Goal: Task Accomplishment & Management: Manage account settings

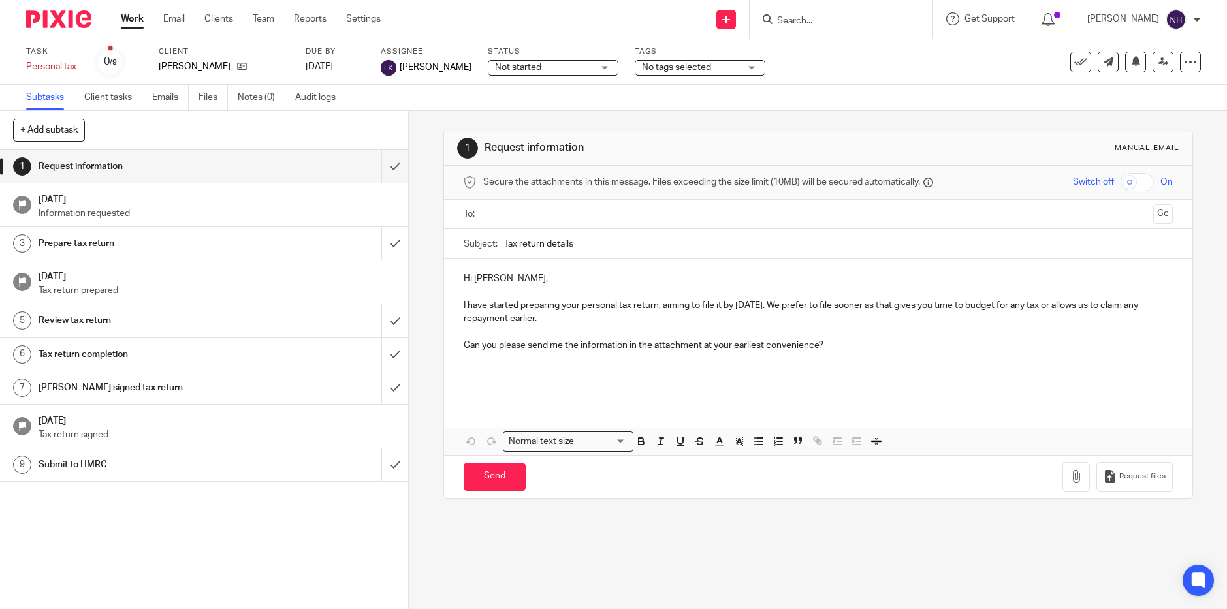
click at [180, 166] on h1 "Request information" at bounding box center [149, 167] width 220 height 20
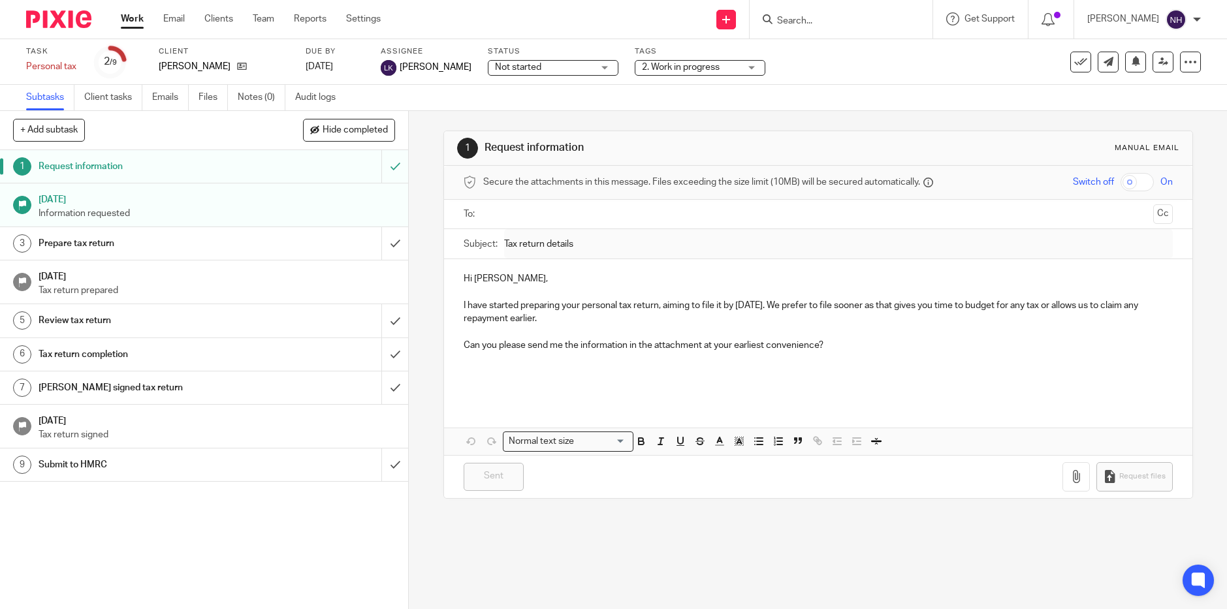
click at [330, 163] on div "Request information" at bounding box center [204, 167] width 330 height 20
click at [382, 170] on input "submit" at bounding box center [204, 166] width 408 height 33
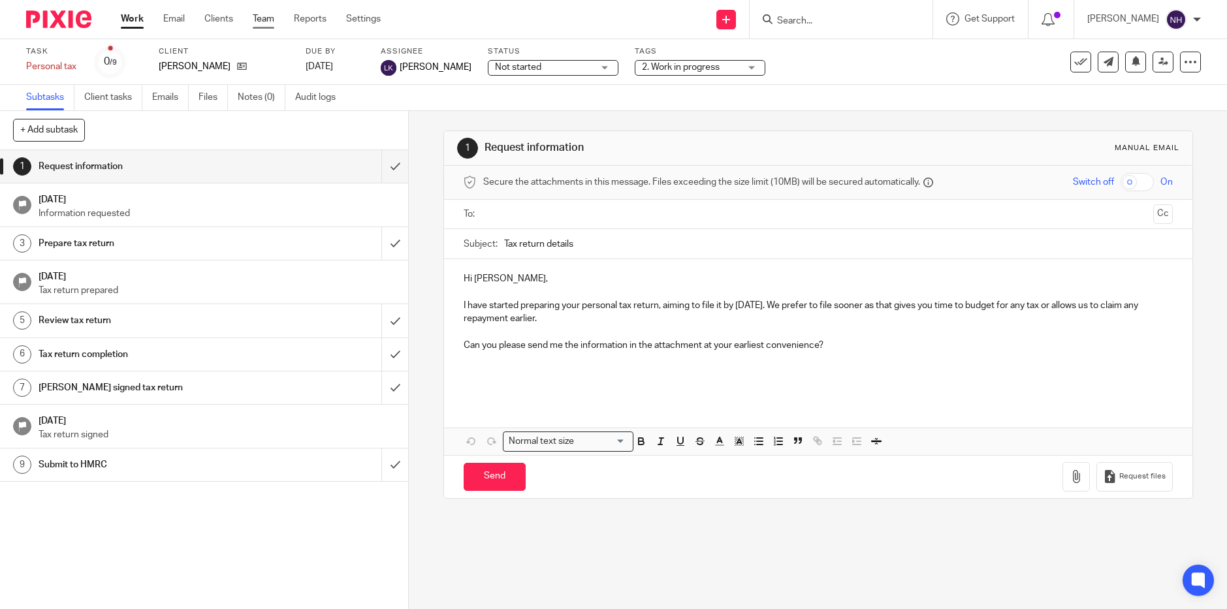
click at [264, 22] on link "Team" at bounding box center [264, 18] width 22 height 13
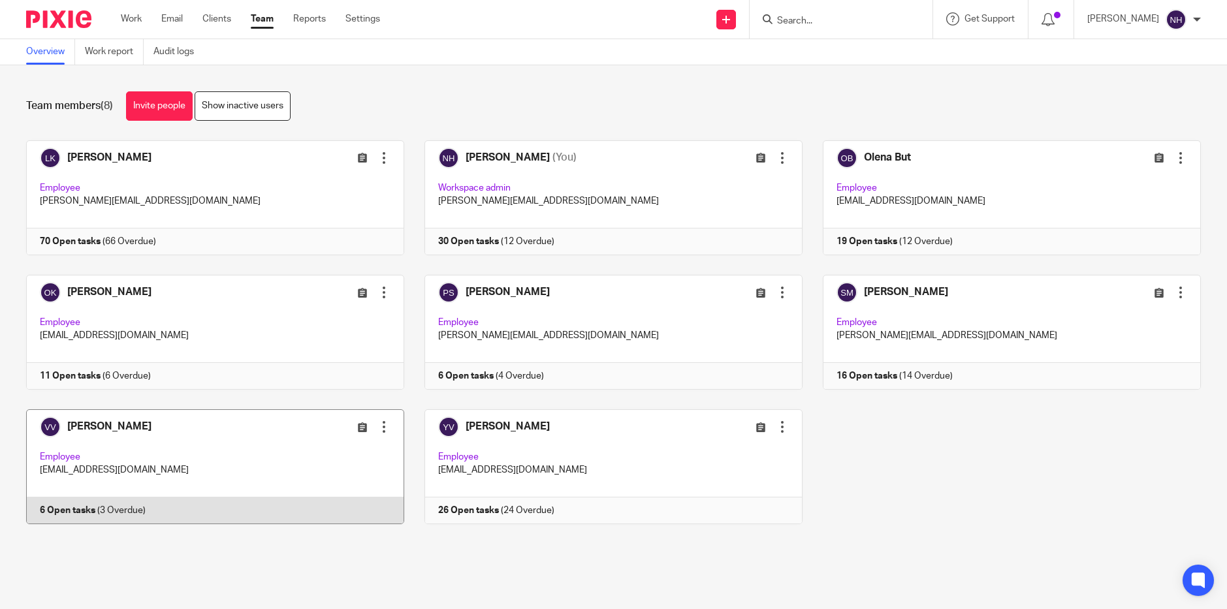
click at [168, 476] on link at bounding box center [205, 466] width 398 height 115
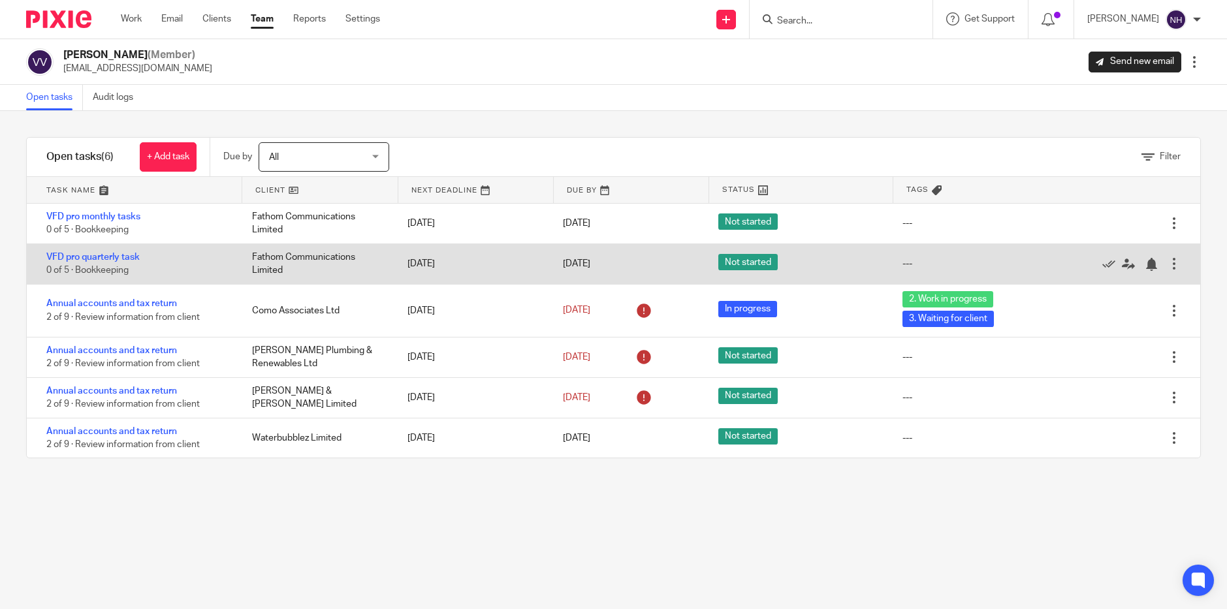
click at [1167, 260] on div at bounding box center [1173, 263] width 13 height 13
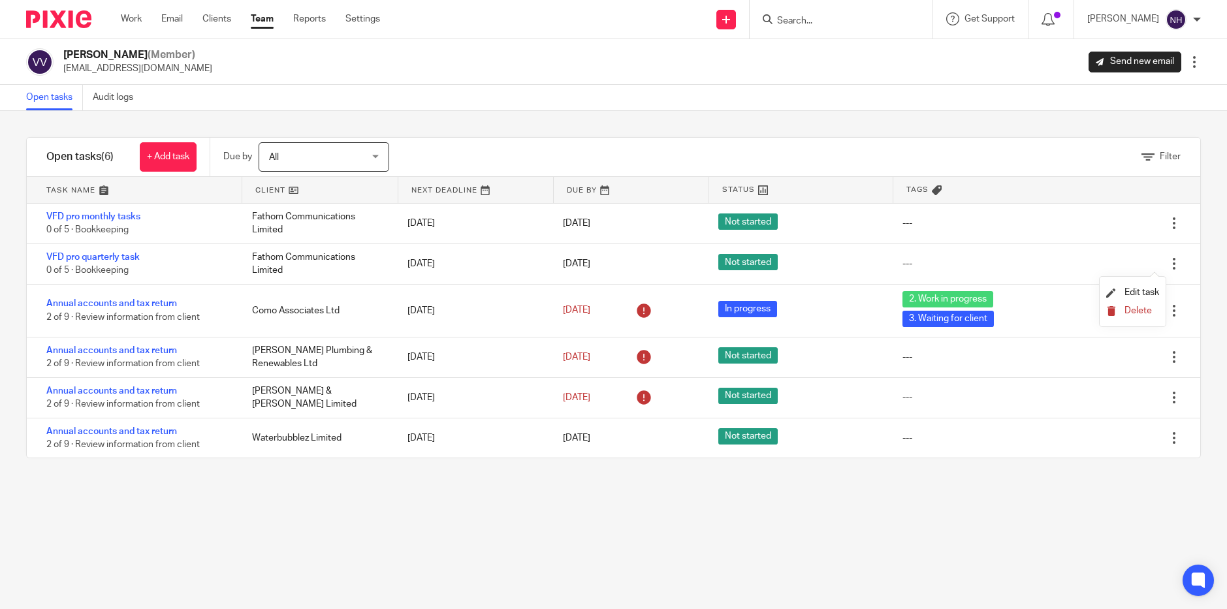
click at [1139, 307] on span "Delete" at bounding box center [1137, 310] width 27 height 9
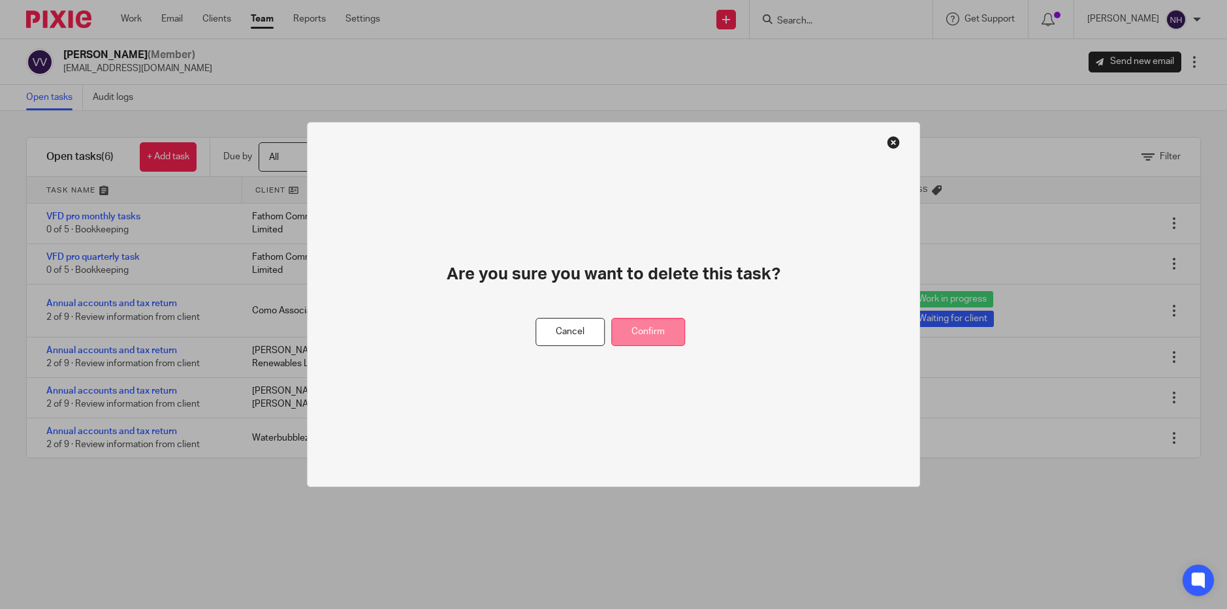
click at [646, 328] on button "Confirm" at bounding box center [648, 332] width 74 height 28
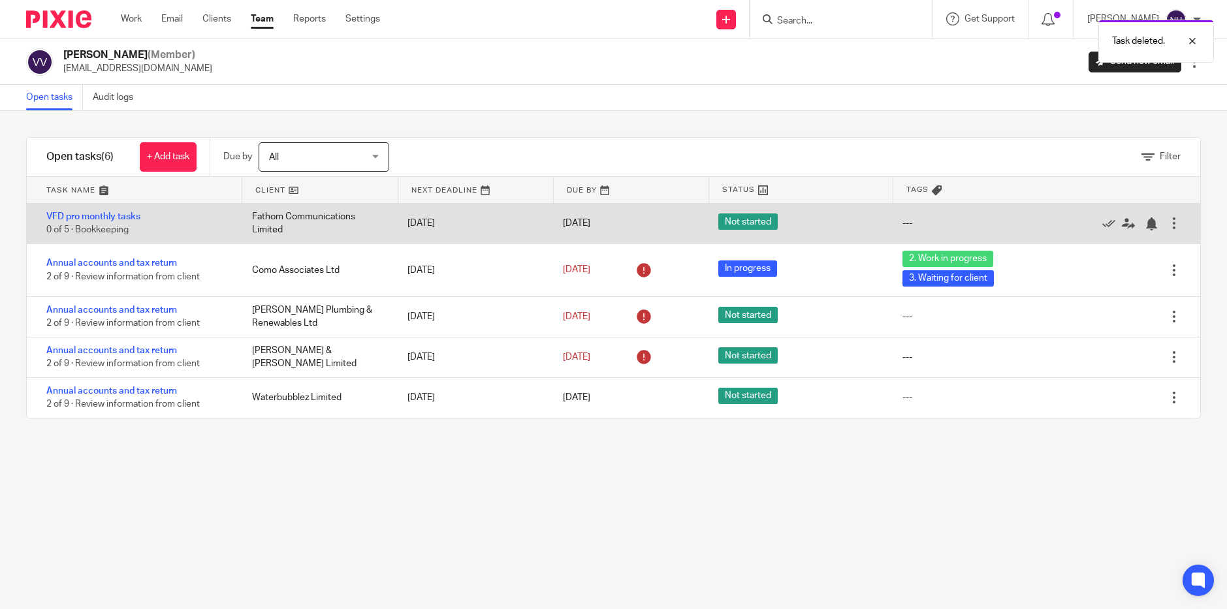
click at [1167, 221] on div at bounding box center [1173, 223] width 13 height 13
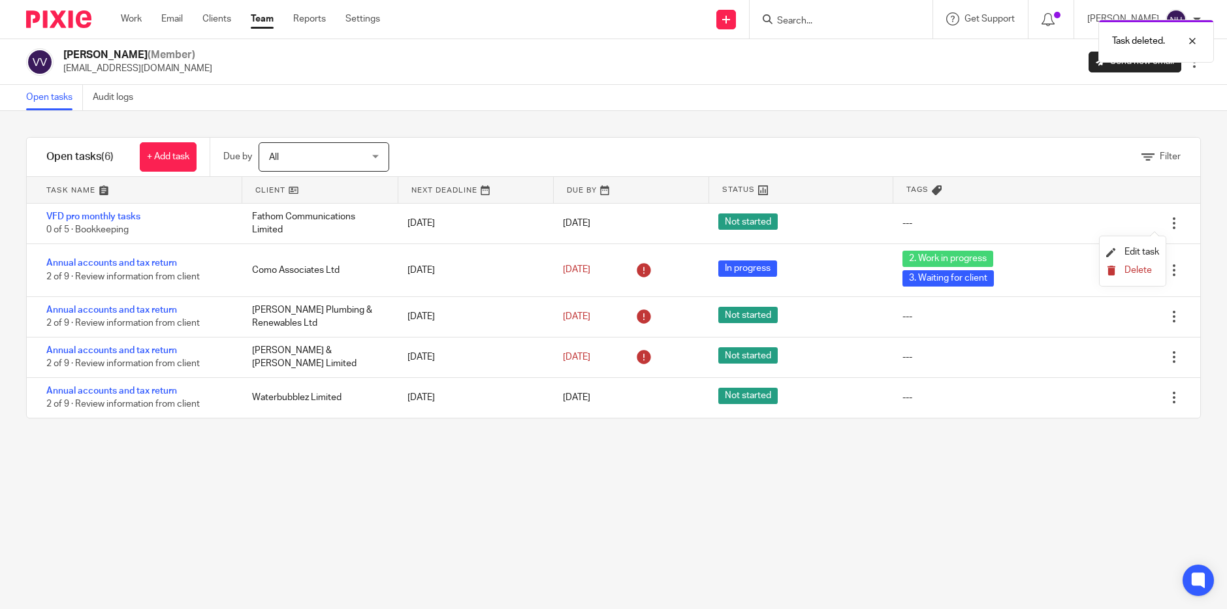
click at [1136, 269] on span "Delete" at bounding box center [1137, 270] width 27 height 9
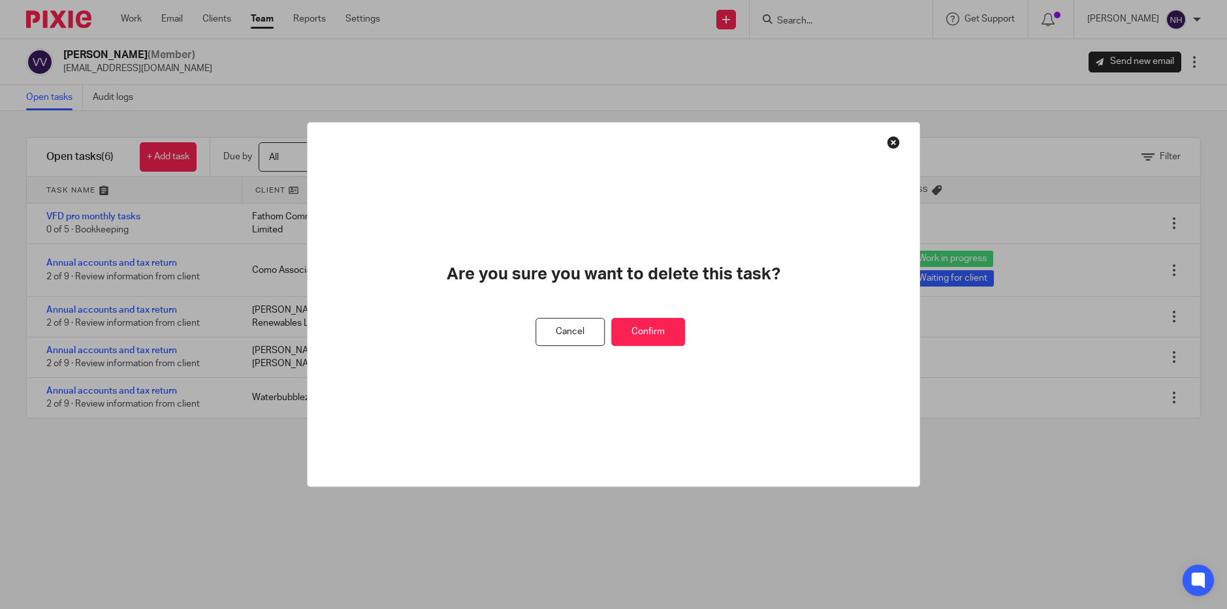
click at [636, 334] on button "Confirm" at bounding box center [648, 332] width 74 height 28
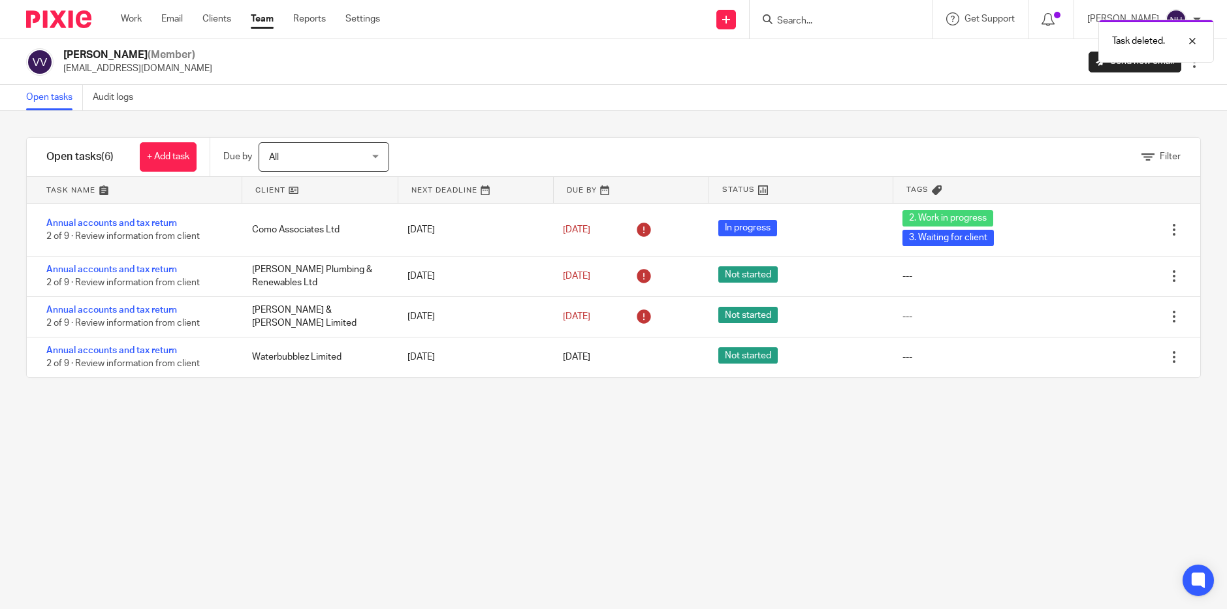
click at [266, 22] on link "Team" at bounding box center [262, 18] width 23 height 13
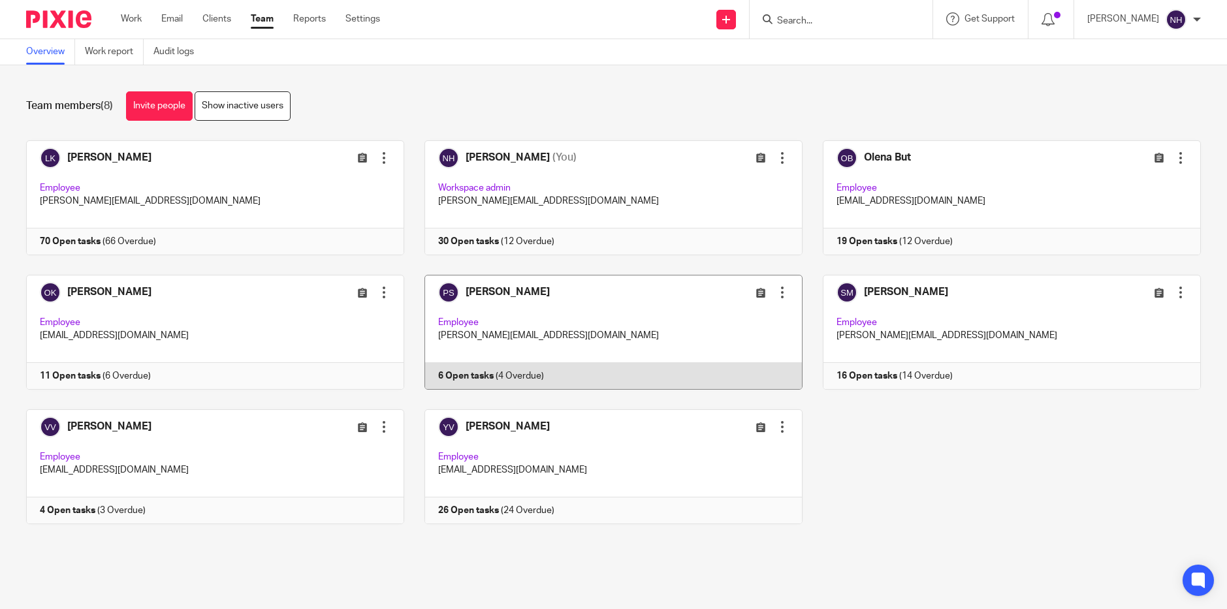
click at [489, 292] on link at bounding box center [603, 332] width 398 height 115
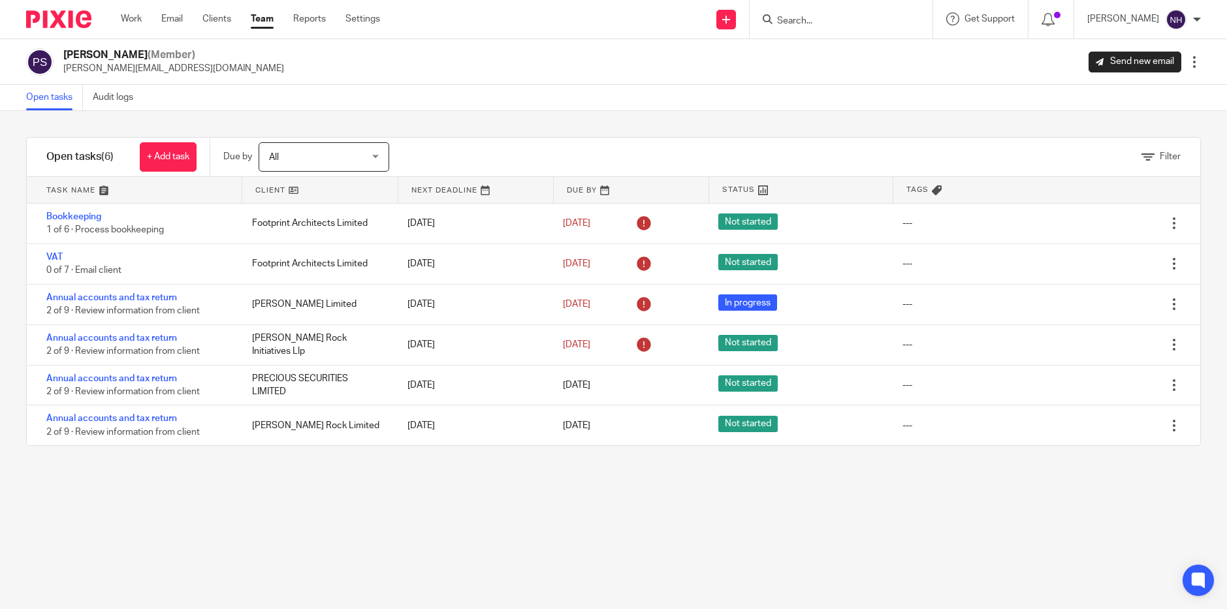
click at [269, 22] on link "Team" at bounding box center [262, 18] width 23 height 13
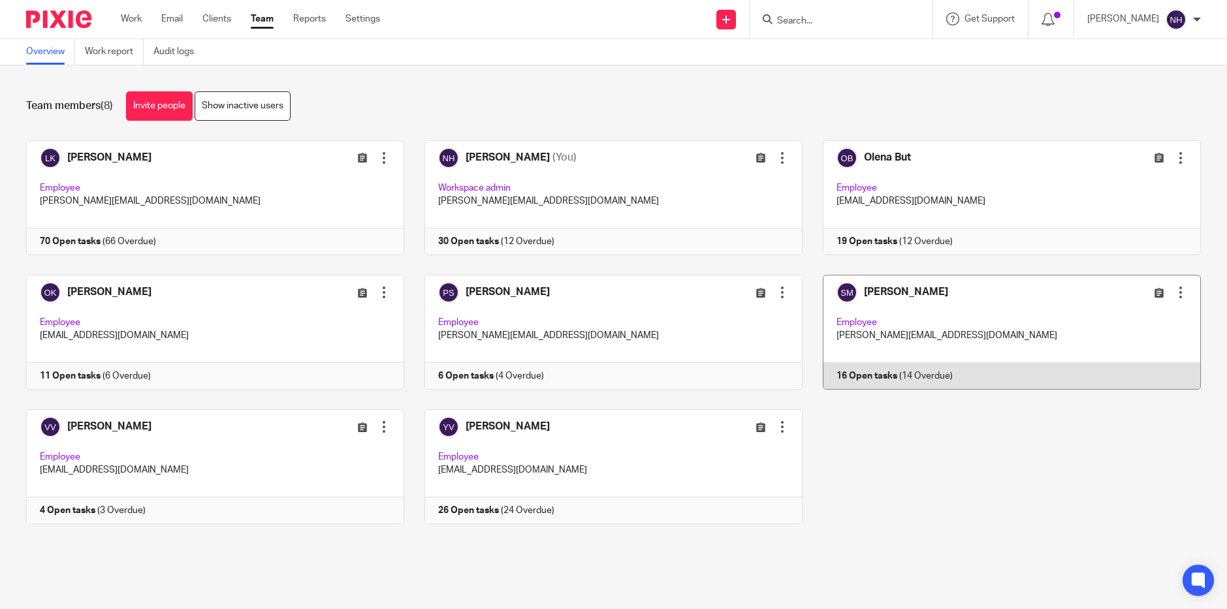
click at [877, 291] on link at bounding box center [1001, 332] width 398 height 115
